Goal: Task Accomplishment & Management: Complete application form

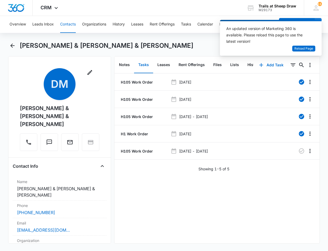
click at [67, 24] on button "Contacts" at bounding box center [68, 24] width 16 height 17
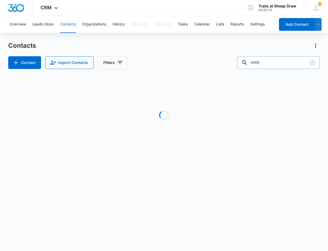
click at [268, 62] on input "H105" at bounding box center [278, 62] width 83 height 13
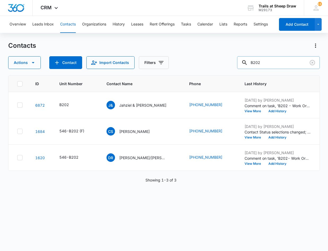
click at [282, 64] on input "B202" at bounding box center [278, 62] width 83 height 13
type input "W204"
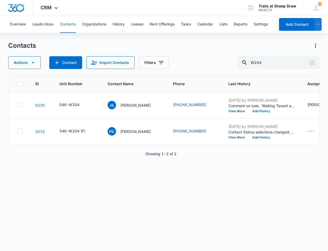
click at [36, 241] on div "ID Unit Number Contact Name Phone Last History Assigned To Contact Type Contact…" at bounding box center [164, 159] width 312 height 169
click at [130, 105] on p "[PERSON_NAME]" at bounding box center [135, 105] width 30 height 6
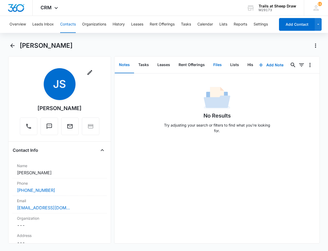
click at [216, 62] on button "Files" at bounding box center [217, 65] width 17 height 16
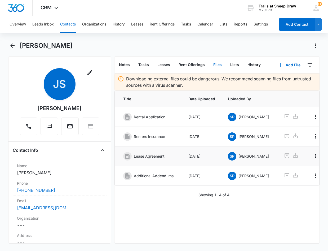
click at [284, 157] on icon at bounding box center [287, 155] width 6 height 6
click at [60, 25] on button "Contacts" at bounding box center [68, 24] width 16 height 17
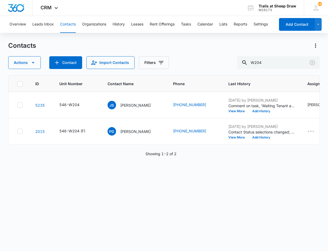
click at [269, 73] on div "Contacts Actions Contact Import Contacts Filters W204 ID Unit Number Contact Na…" at bounding box center [164, 145] width 312 height 209
click at [271, 60] on input "W204" at bounding box center [278, 62] width 83 height 13
click at [270, 60] on input "W204" at bounding box center [278, 62] width 83 height 13
type input "B202"
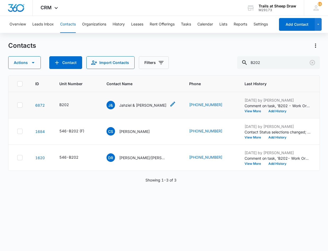
click at [137, 104] on p "Jahziel & [PERSON_NAME]" at bounding box center [142, 105] width 47 height 6
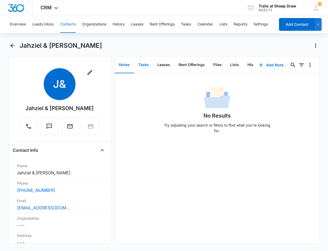
click at [144, 64] on button "Tasks" at bounding box center [143, 65] width 19 height 16
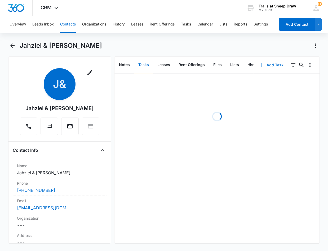
click at [267, 66] on button "Add Task" at bounding box center [271, 65] width 35 height 13
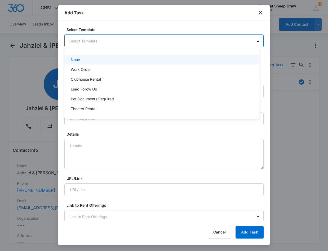
click at [98, 43] on body "CRM Apps Reputation Websites Forms CRM Email Social Content Ads Intelligence Fi…" at bounding box center [164, 125] width 328 height 251
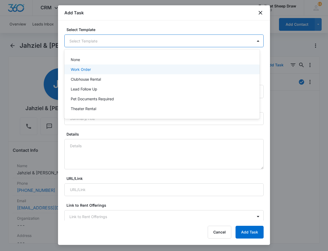
click at [90, 71] on p "Work Order" at bounding box center [81, 70] width 20 height 6
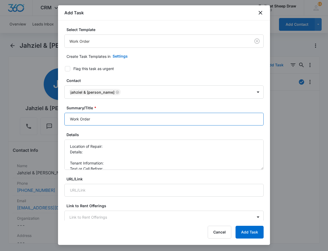
click at [70, 118] on input "Work Order" at bounding box center [163, 119] width 199 height 13
type input "B202 Work Order"
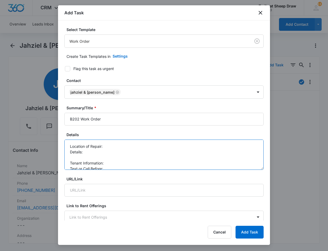
click at [111, 146] on textarea "Location of Repair: Details: Tenant Information: Text or Call Before:" at bounding box center [163, 154] width 199 height 30
click at [105, 151] on textarea "Location of Repair: Dryer Details: Tenant Information: Text or Call Before:" at bounding box center [163, 154] width 199 height 30
click at [121, 164] on textarea "Location of Repair: Dryer Details: Dryer vent hose is split Tenant Information:…" at bounding box center [163, 154] width 199 height 30
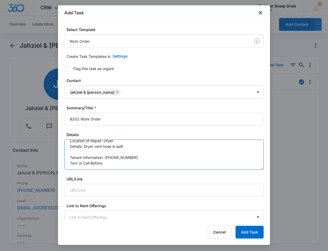
click at [123, 163] on textarea "Location of Repair: Dryer Details: Dryer vent hose is split Tenant Information:…" at bounding box center [163, 154] width 199 height 30
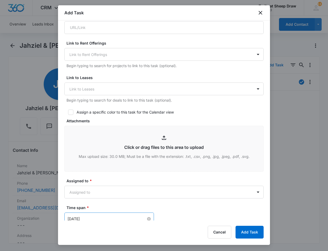
scroll to position [239, 0]
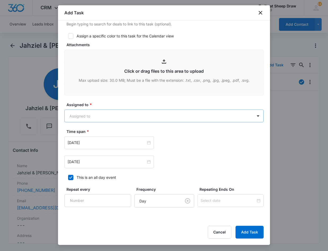
type textarea "Location of Repair: Dryer Details: Dryer vent hose is split Tenant Information:…"
click at [111, 112] on body "CRM Apps Reputation Websites Forms CRM Email Social Content Ads Intelligence Fi…" at bounding box center [164, 125] width 328 height 251
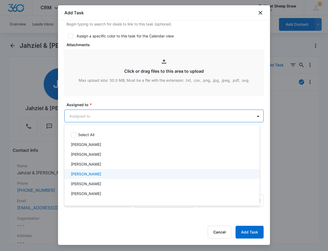
click at [97, 176] on p "[PERSON_NAME]" at bounding box center [86, 174] width 30 height 6
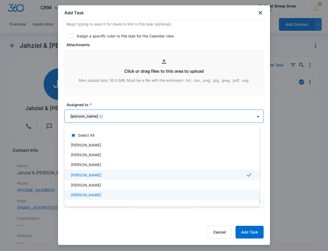
click at [101, 194] on p "[PERSON_NAME]" at bounding box center [86, 195] width 30 height 6
click at [75, 220] on div at bounding box center [164, 125] width 328 height 251
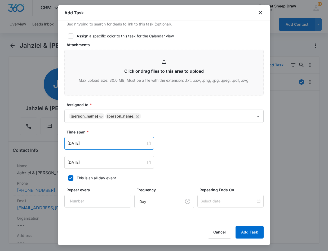
click at [100, 139] on div "[DATE]" at bounding box center [109, 143] width 90 height 13
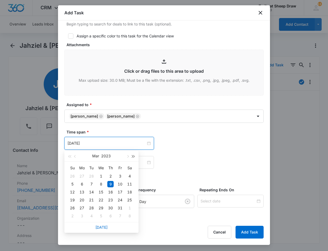
click at [132, 158] on button "button" at bounding box center [134, 156] width 6 height 11
click at [127, 158] on button "button" at bounding box center [128, 156] width 6 height 11
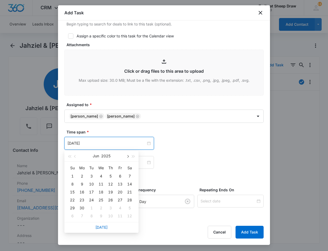
click at [127, 158] on button "button" at bounding box center [128, 156] width 6 height 11
type input "[DATE]"
click at [80, 191] on div "11" at bounding box center [82, 192] width 6 height 6
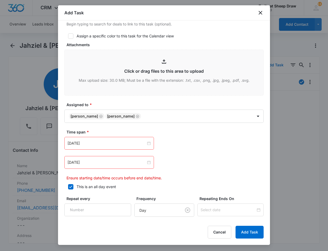
click at [151, 172] on div "[DATE] [DATE] Su Mo Tu We Th Fr Sa 27 28 29 30 31 1 2 3 4 5 6 7 8 9 10 11 12 13…" at bounding box center [163, 159] width 199 height 44
click at [145, 158] on div "[DATE]" at bounding box center [109, 162] width 90 height 13
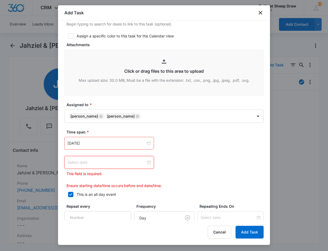
click at [151, 164] on div at bounding box center [109, 162] width 90 height 13
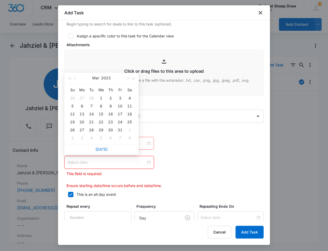
click at [147, 161] on div at bounding box center [109, 162] width 83 height 6
click at [133, 77] on button "button" at bounding box center [134, 78] width 6 height 11
click at [128, 78] on span "button" at bounding box center [127, 78] width 3 height 3
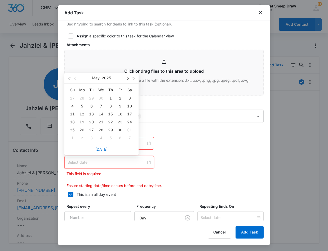
click at [128, 77] on span "button" at bounding box center [127, 78] width 3 height 3
click at [128, 77] on button "button" at bounding box center [128, 78] width 6 height 11
click at [101, 113] on div "13" at bounding box center [101, 114] width 6 height 6
type input "[DATE]"
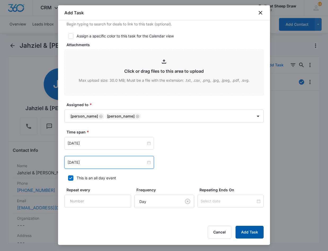
click at [240, 230] on button "Add Task" at bounding box center [250, 232] width 28 height 13
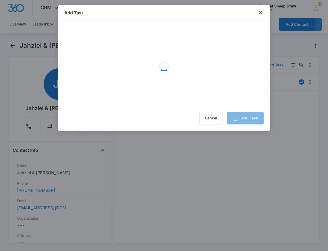
scroll to position [0, 0]
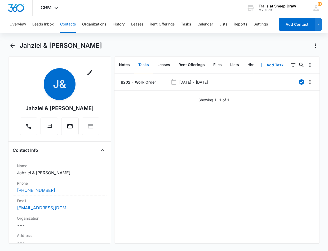
click at [49, 109] on div "Jahziel & [PERSON_NAME]" at bounding box center [59, 108] width 68 height 8
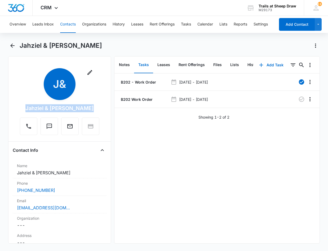
drag, startPoint x: 86, startPoint y: 108, endPoint x: 29, endPoint y: 108, distance: 56.5
click at [29, 108] on div "Jahziel & [PERSON_NAME]" at bounding box center [59, 108] width 68 height 8
copy div "Jahziel & [PERSON_NAME]"
click at [66, 27] on button "Contacts" at bounding box center [68, 24] width 16 height 17
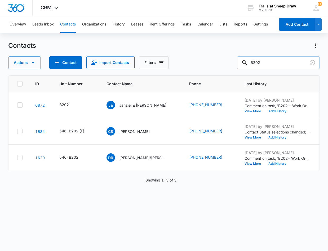
click at [263, 65] on input "B202" at bounding box center [278, 62] width 83 height 13
drag, startPoint x: 266, startPoint y: 64, endPoint x: 258, endPoint y: 63, distance: 8.2
click at [258, 63] on input "B202" at bounding box center [278, 62] width 83 height 13
type input "B105"
click at [211, 46] on div "Contacts" at bounding box center [164, 45] width 312 height 8
